Goal: Navigation & Orientation: Find specific page/section

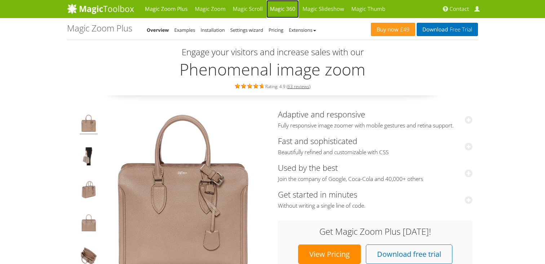
click at [280, 7] on link "Magic 360" at bounding box center [282, 9] width 33 height 18
